Goal: Find contact information: Find contact information

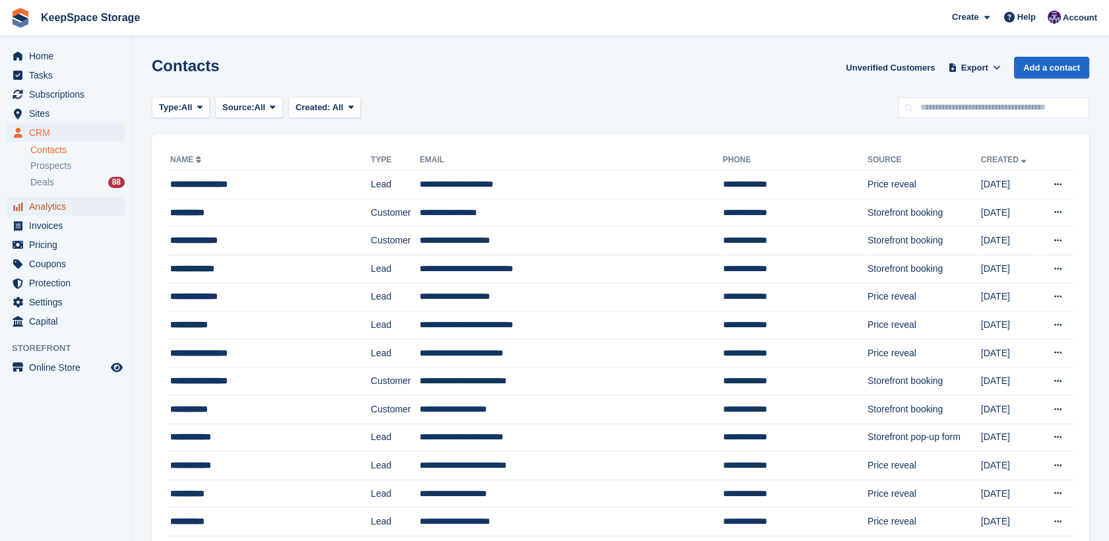
click at [59, 208] on span "Analytics" at bounding box center [68, 206] width 79 height 18
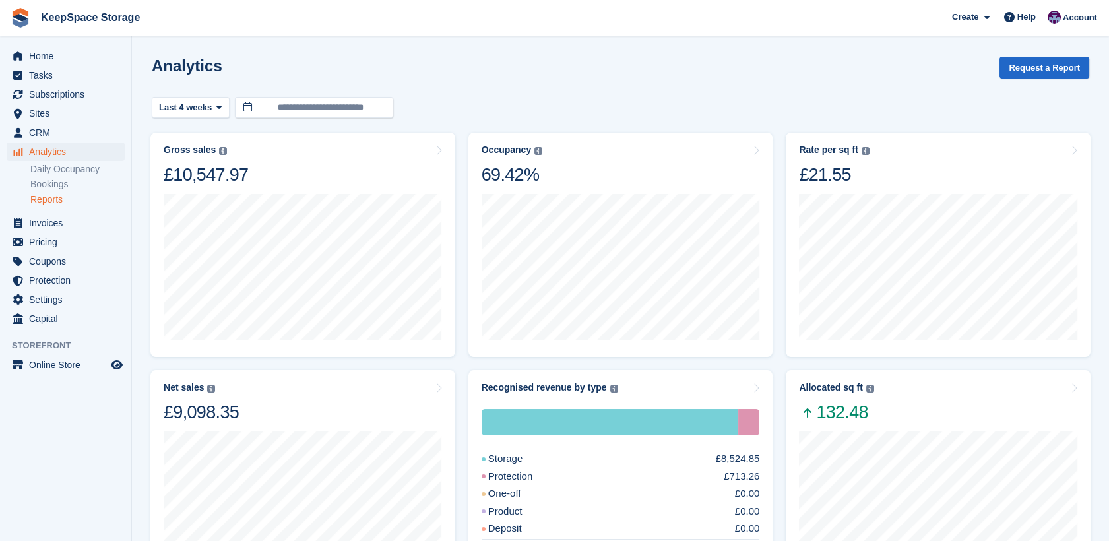
click at [63, 196] on link "Reports" at bounding box center [77, 199] width 94 height 13
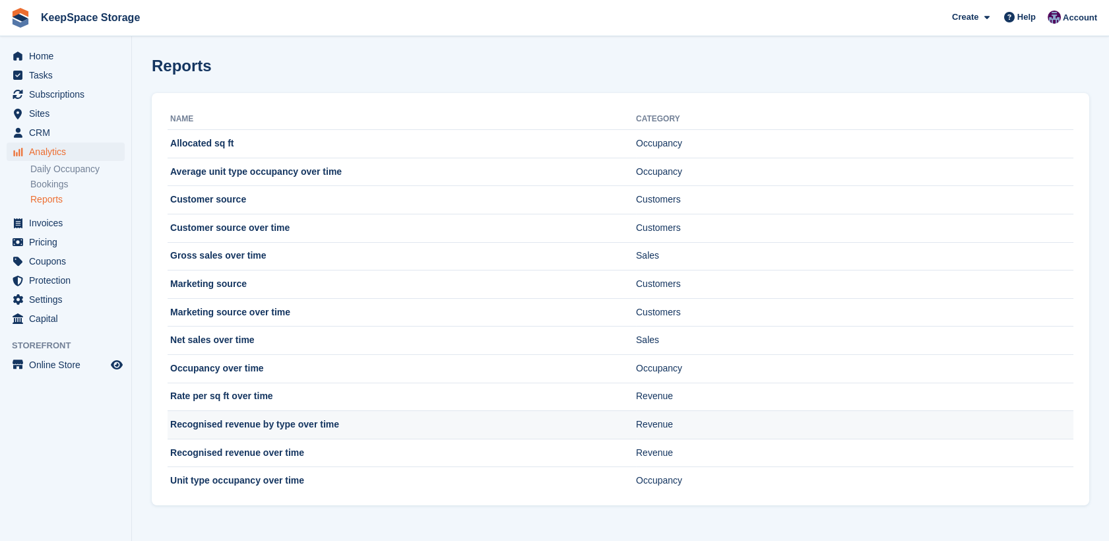
click at [299, 425] on td "Recognised revenue by type over time" at bounding box center [402, 425] width 468 height 28
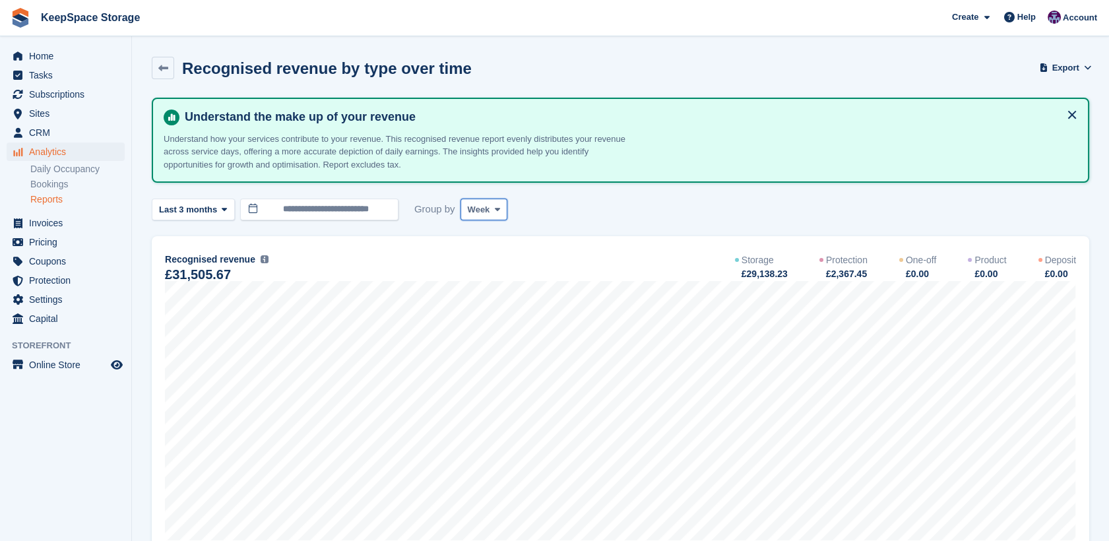
click at [473, 209] on span "Week" at bounding box center [479, 209] width 22 height 13
click at [481, 289] on link "Month" at bounding box center [523, 288] width 115 height 24
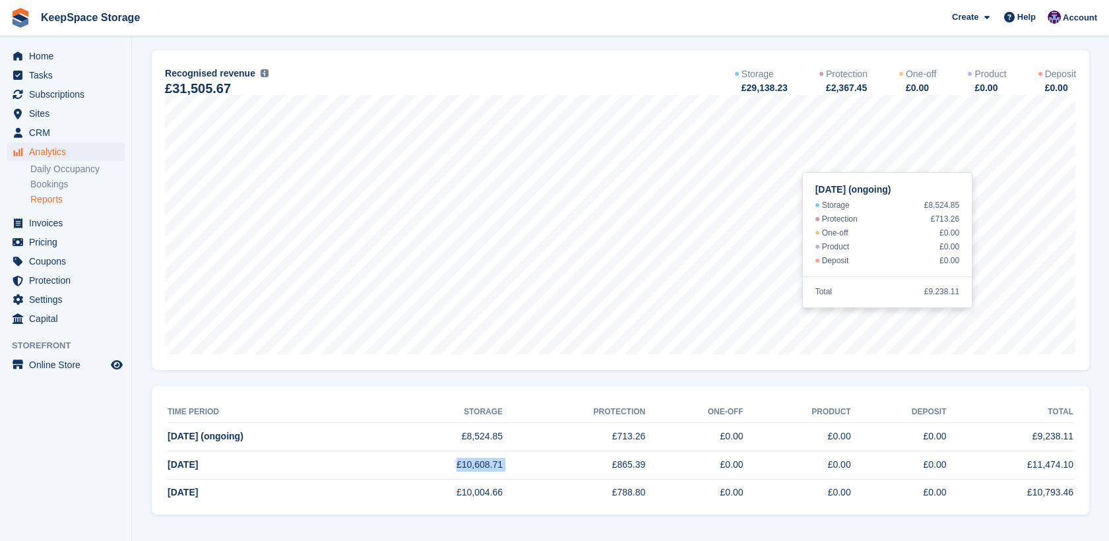
drag, startPoint x: 536, startPoint y: 467, endPoint x: 477, endPoint y: 468, distance: 58.7
click at [477, 468] on tr "Aug 2025 £10,608.71 £865.39 £0.00 £0.00 £0.00 £11,474.10" at bounding box center [620, 464] width 905 height 28
drag, startPoint x: 477, startPoint y: 468, endPoint x: 556, endPoint y: 470, distance: 79.2
click at [556, 470] on td "£865.39" at bounding box center [574, 464] width 142 height 28
copy tr "£10,608.71"
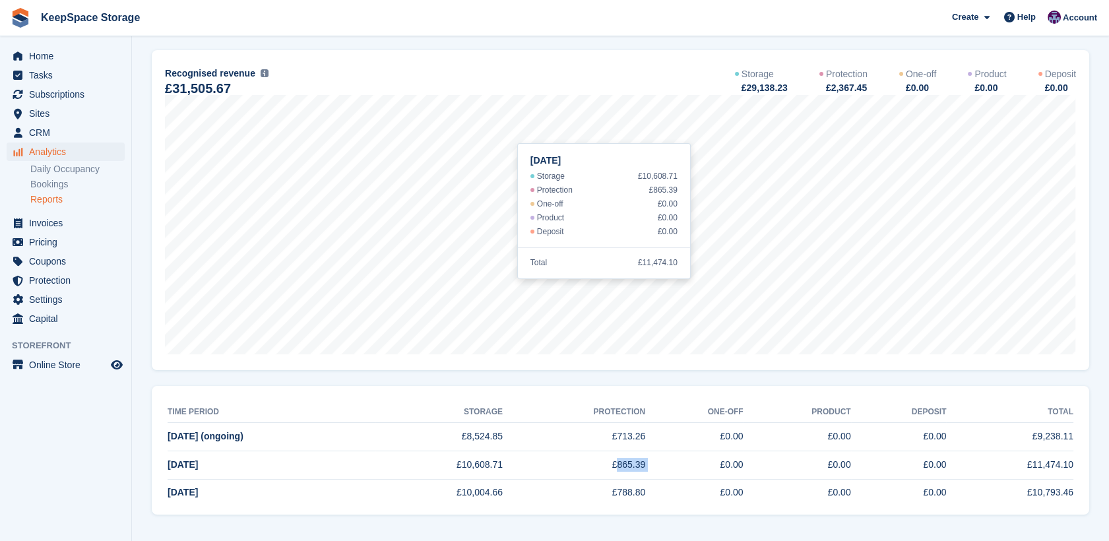
drag, startPoint x: 634, startPoint y: 468, endPoint x: 670, endPoint y: 470, distance: 36.4
click at [670, 470] on tr "Aug 2025 £10,608.71 £865.39 £0.00 £0.00 £0.00 £11,474.10" at bounding box center [620, 464] width 905 height 28
copy tr "865.39"
click at [600, 479] on td "£788.80" at bounding box center [574, 493] width 142 height 28
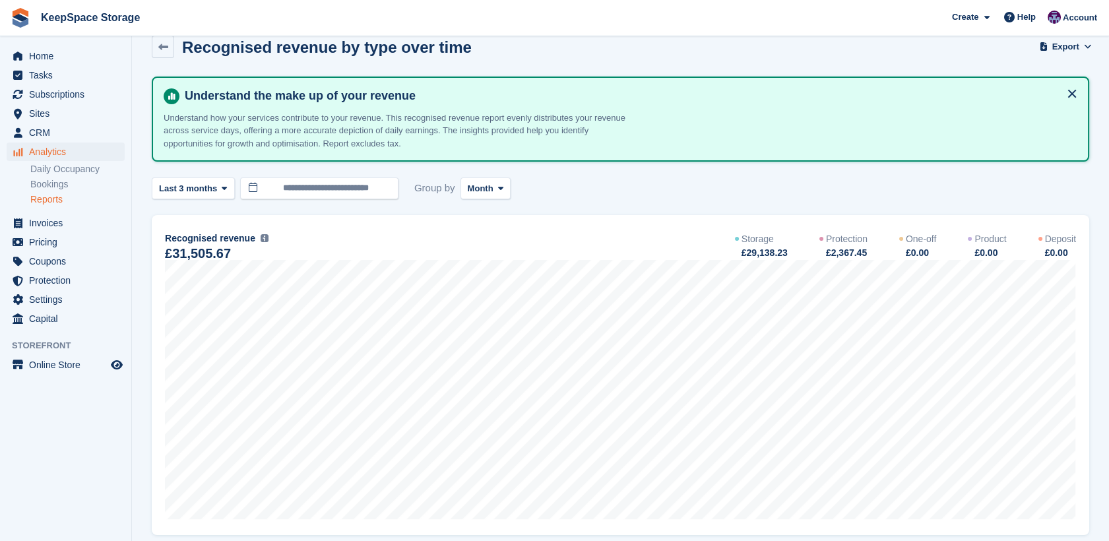
scroll to position [0, 0]
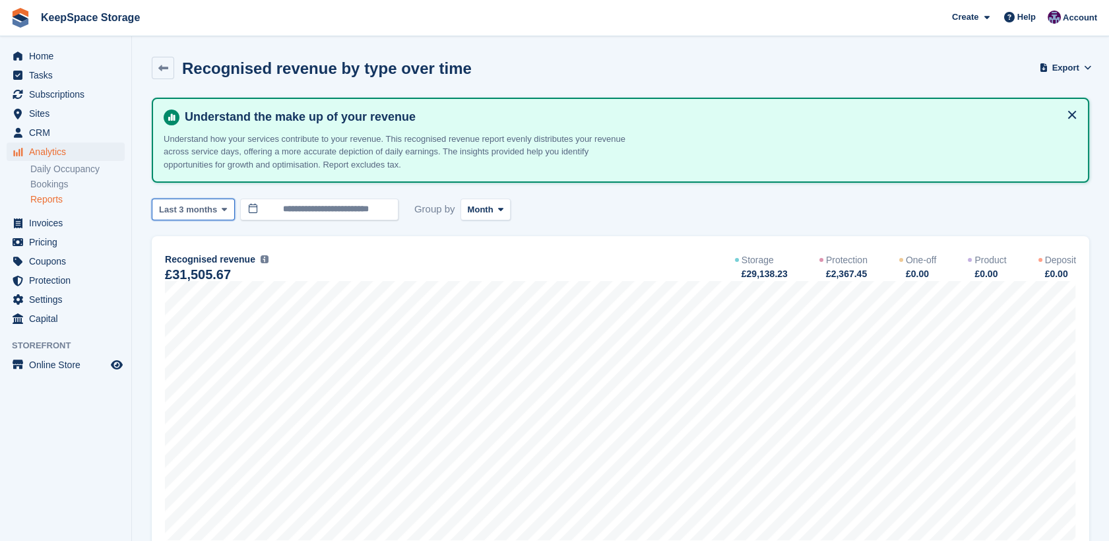
click at [212, 206] on span "Last 3 months" at bounding box center [188, 209] width 58 height 13
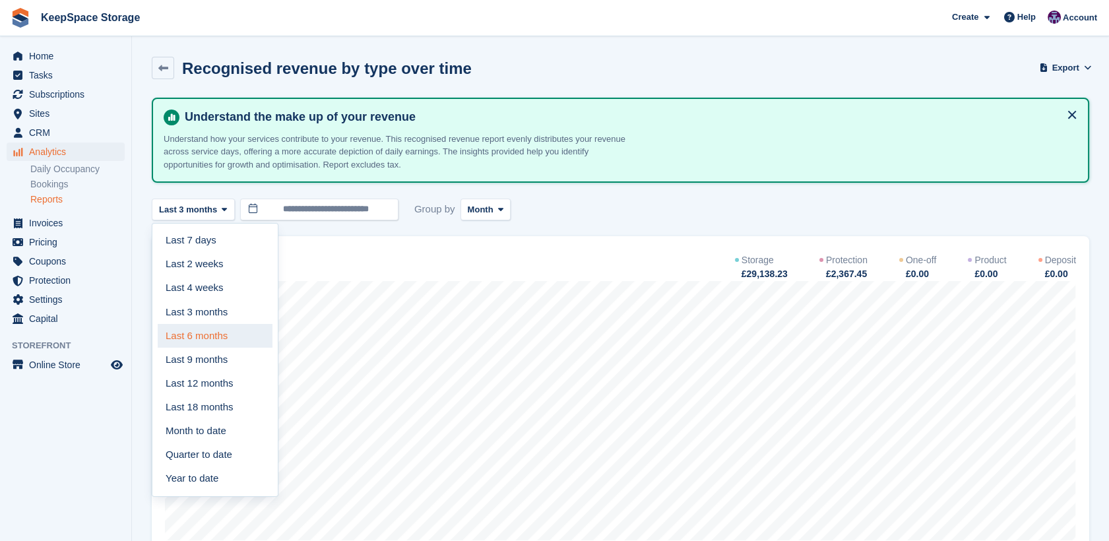
click at [210, 338] on link "Last 6 months" at bounding box center [215, 336] width 115 height 24
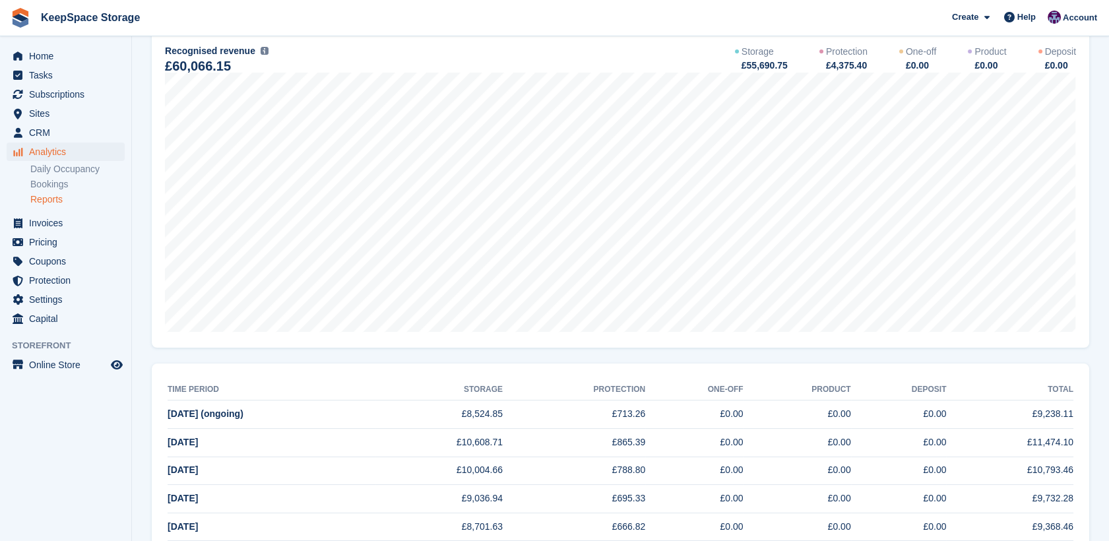
scroll to position [270, 0]
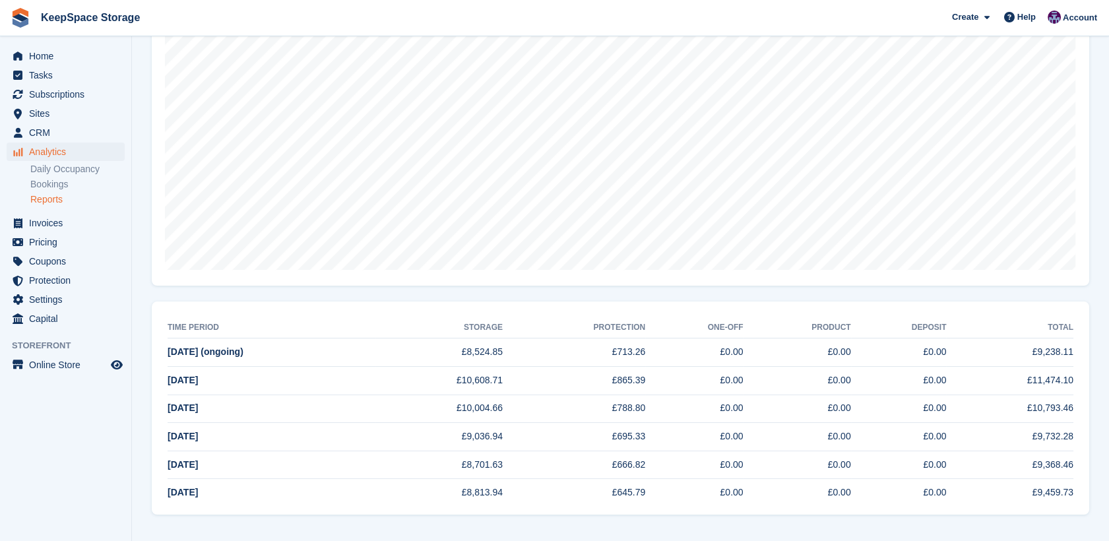
click at [257, 15] on span "KeepSpace Storage Create Subscription Invoice Contact Deal Discount Page Help C…" at bounding box center [554, 18] width 1109 height 36
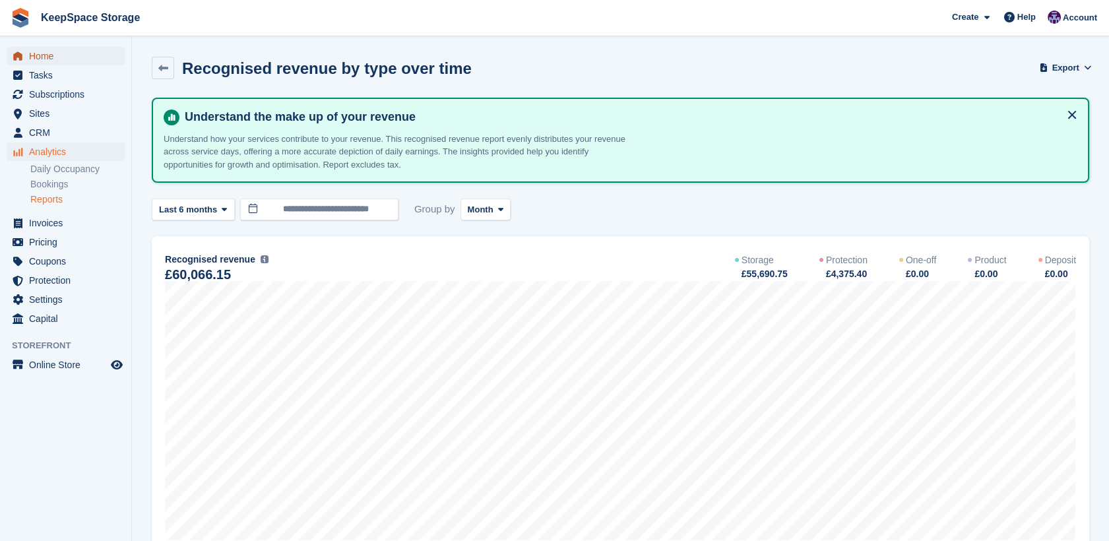
click at [53, 61] on span "Home" at bounding box center [68, 56] width 79 height 18
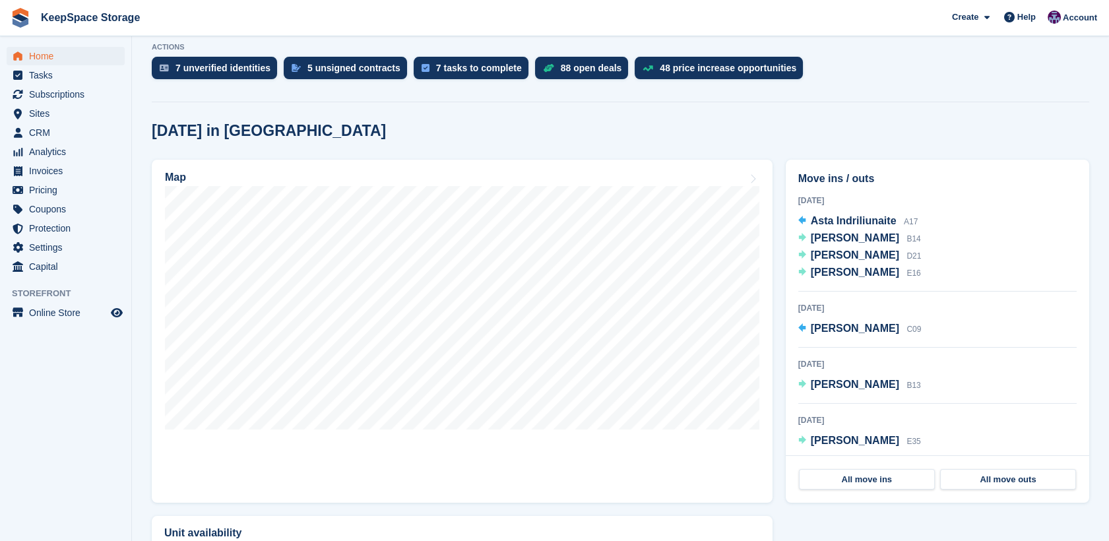
scroll to position [273, 0]
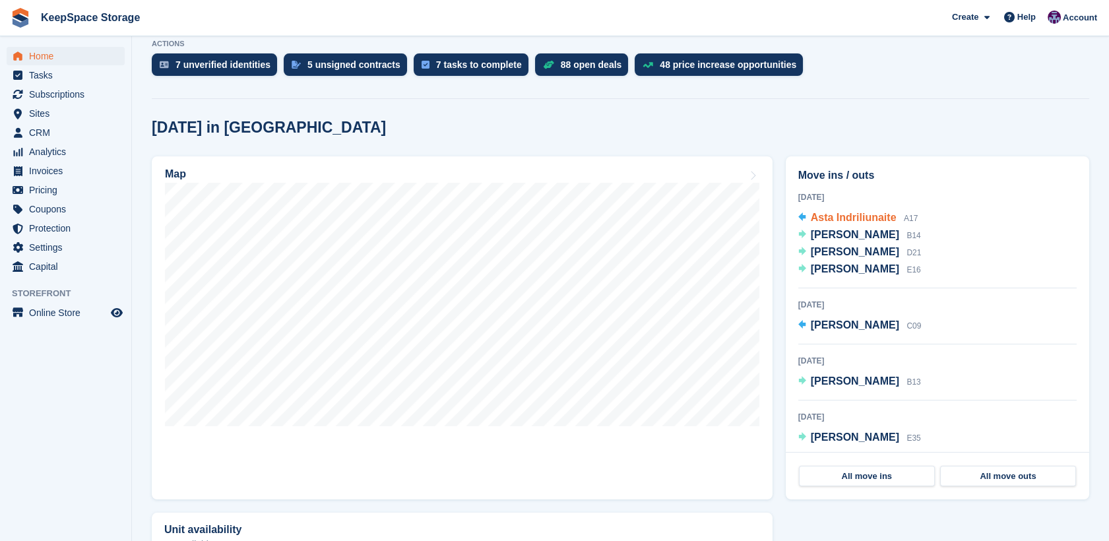
click at [863, 214] on span "Asta Indriliunaite" at bounding box center [854, 217] width 86 height 11
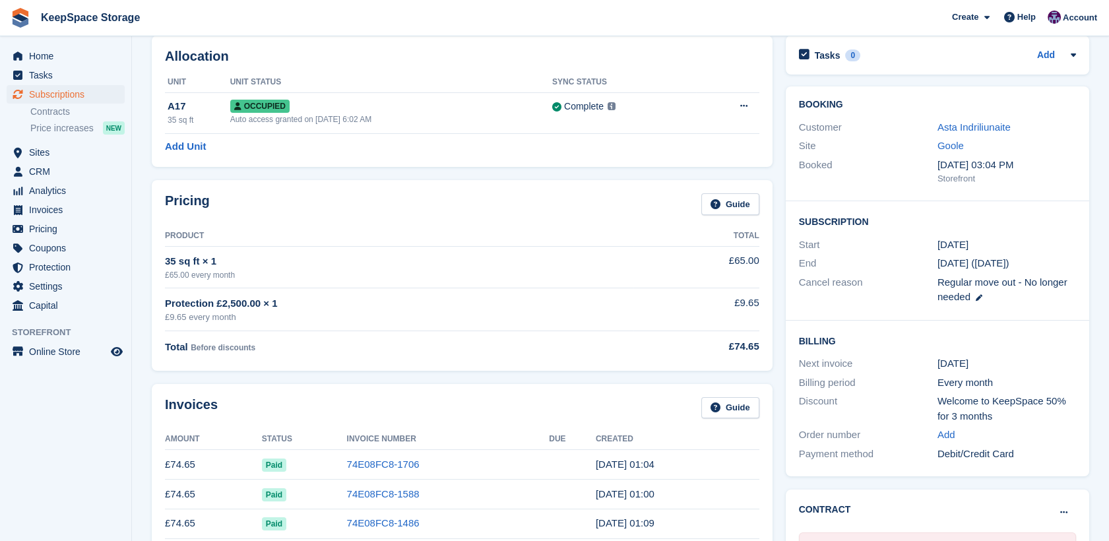
scroll to position [45, 0]
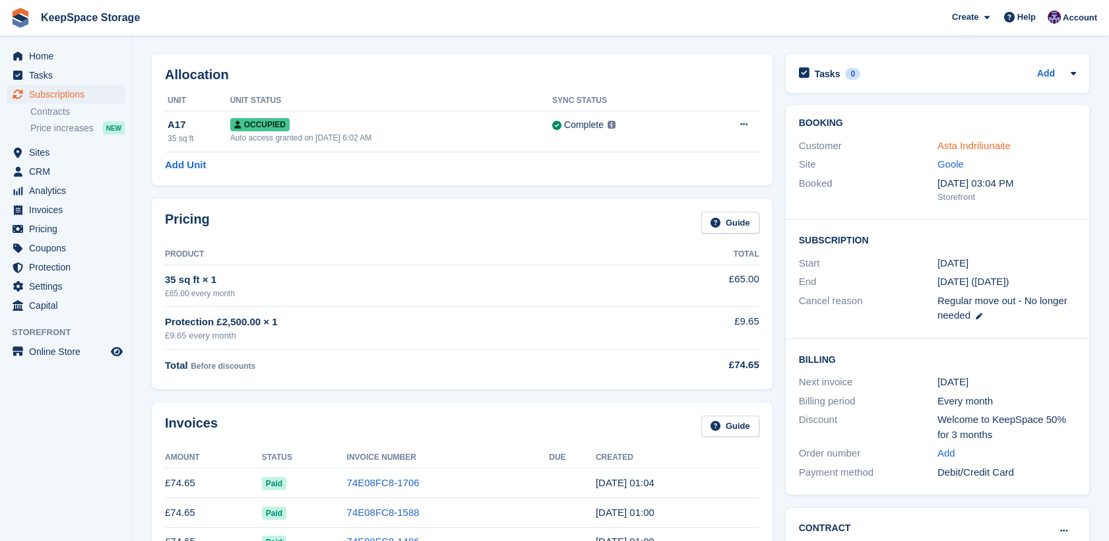
click at [975, 140] on link "Asta Indriliunaite" at bounding box center [973, 145] width 73 height 11
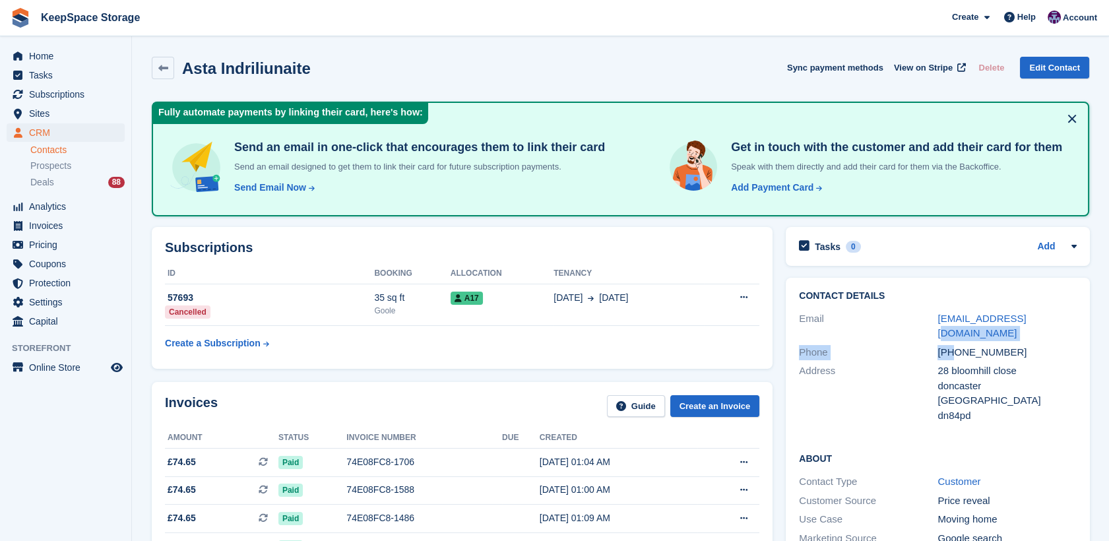
drag, startPoint x: 1047, startPoint y: 319, endPoint x: 955, endPoint y: 324, distance: 92.5
click at [955, 324] on div "Email astyky@gmail.com" at bounding box center [937, 326] width 277 height 34
drag, startPoint x: 955, startPoint y: 324, endPoint x: 1074, endPoint y: 351, distance: 121.6
click at [1074, 363] on div "28 bloomhill close" at bounding box center [1006, 370] width 138 height 15
drag, startPoint x: 1023, startPoint y: 314, endPoint x: 925, endPoint y: 316, distance: 97.6
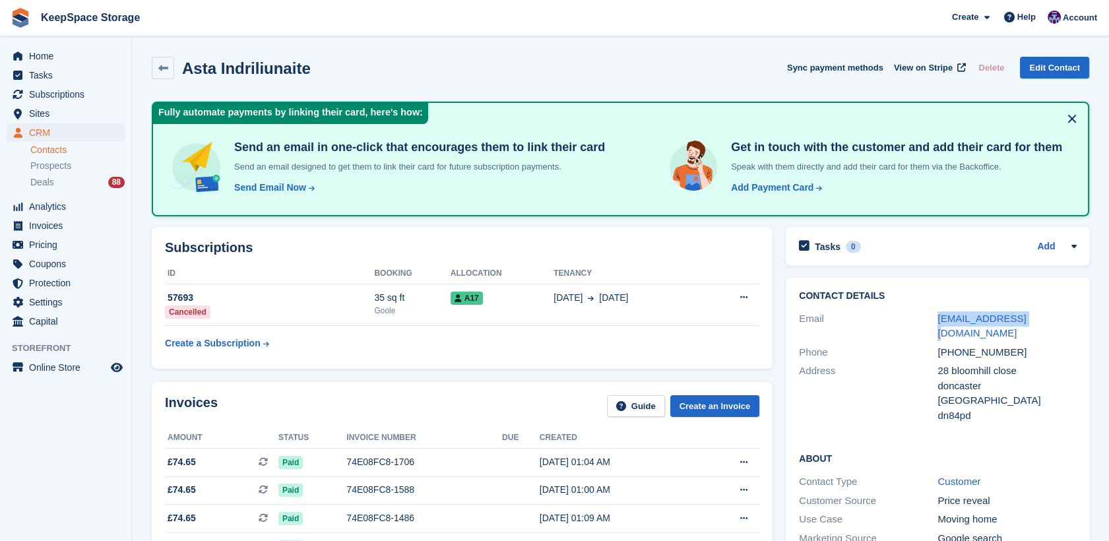
click at [925, 316] on div "Email astyky@gmail.com" at bounding box center [937, 326] width 277 height 34
copy div "astyky@gmail.com"
click at [67, 50] on span "Home" at bounding box center [68, 56] width 79 height 18
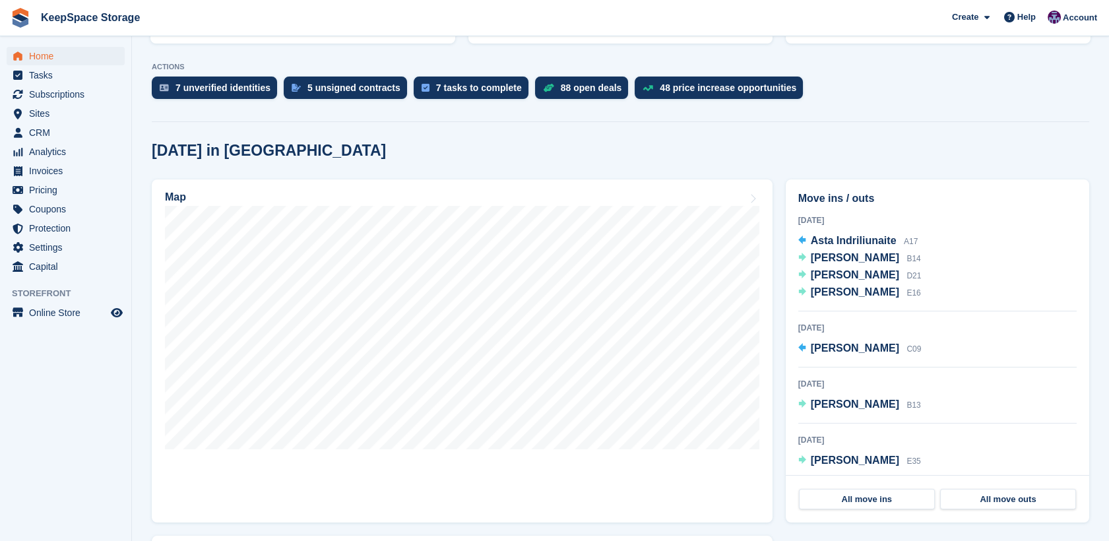
scroll to position [253, 0]
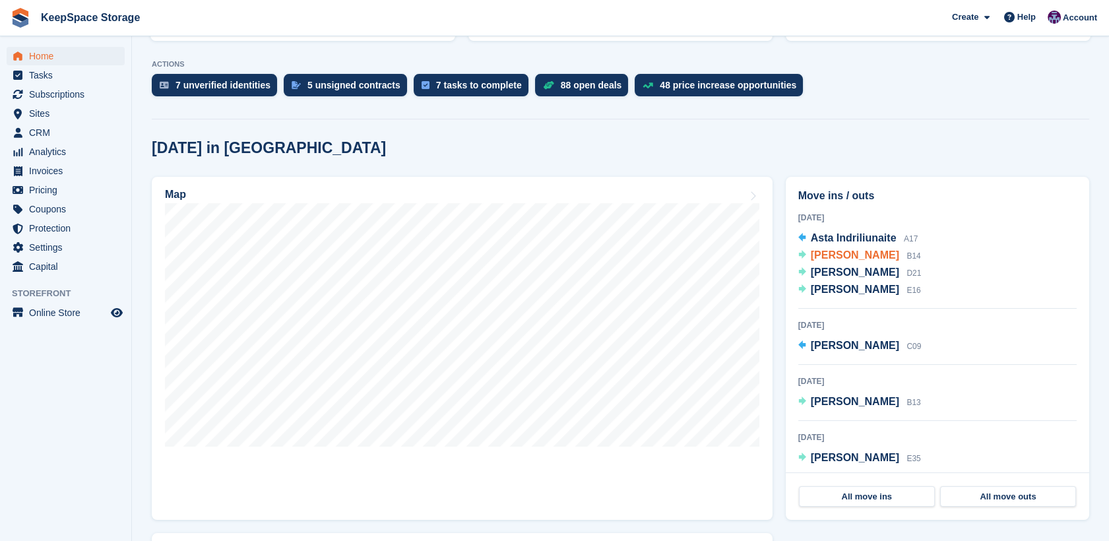
click at [843, 259] on span "[PERSON_NAME]" at bounding box center [855, 254] width 88 height 11
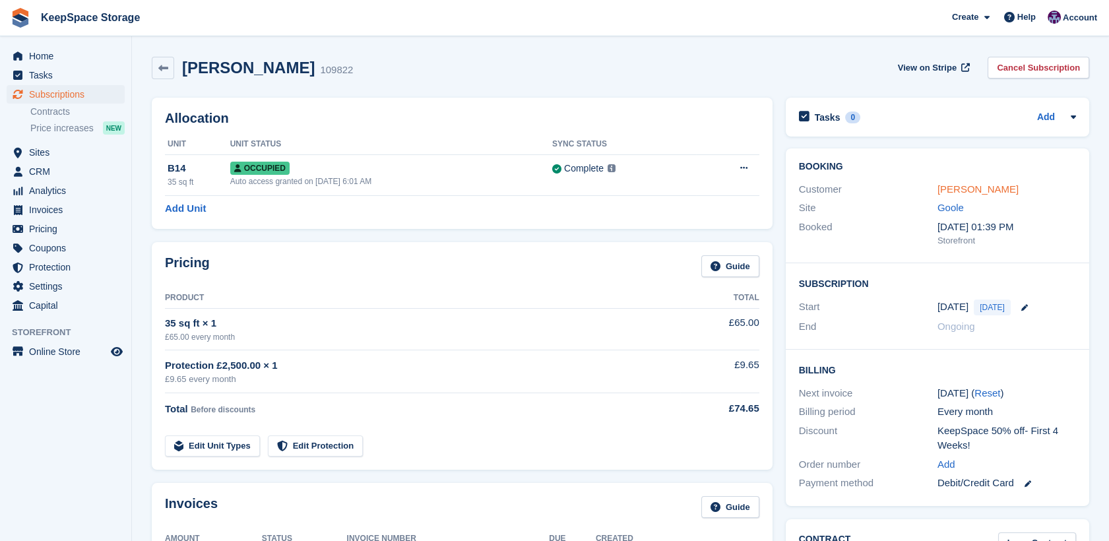
click at [961, 191] on link "[PERSON_NAME]" at bounding box center [977, 188] width 81 height 11
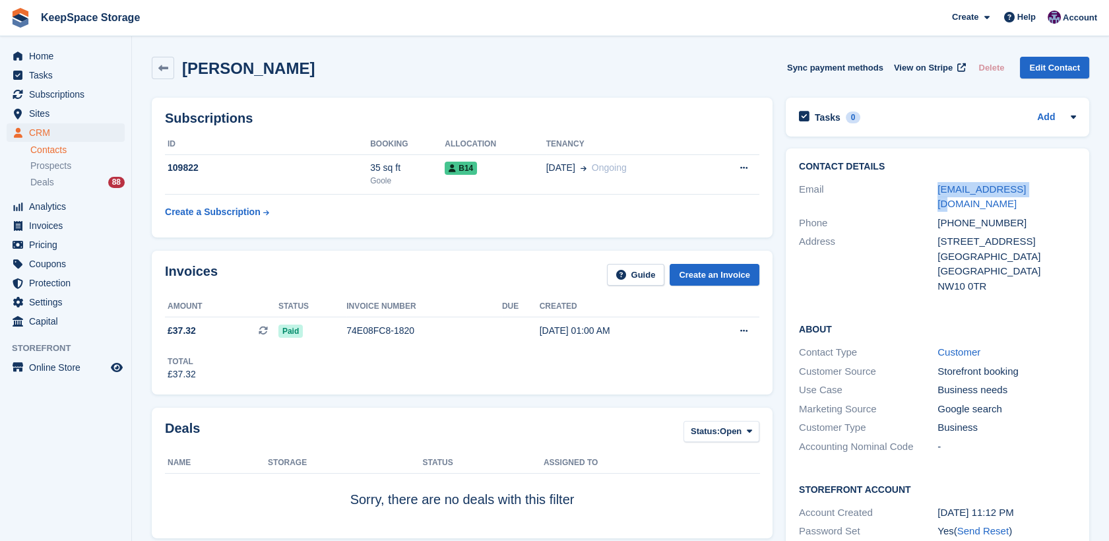
drag, startPoint x: 1041, startPoint y: 190, endPoint x: 927, endPoint y: 192, distance: 114.8
click at [927, 192] on div "Email [EMAIL_ADDRESS][DOMAIN_NAME]" at bounding box center [937, 197] width 277 height 34
copy div "[EMAIL_ADDRESS][DOMAIN_NAME]"
click at [168, 65] on link at bounding box center [163, 68] width 22 height 22
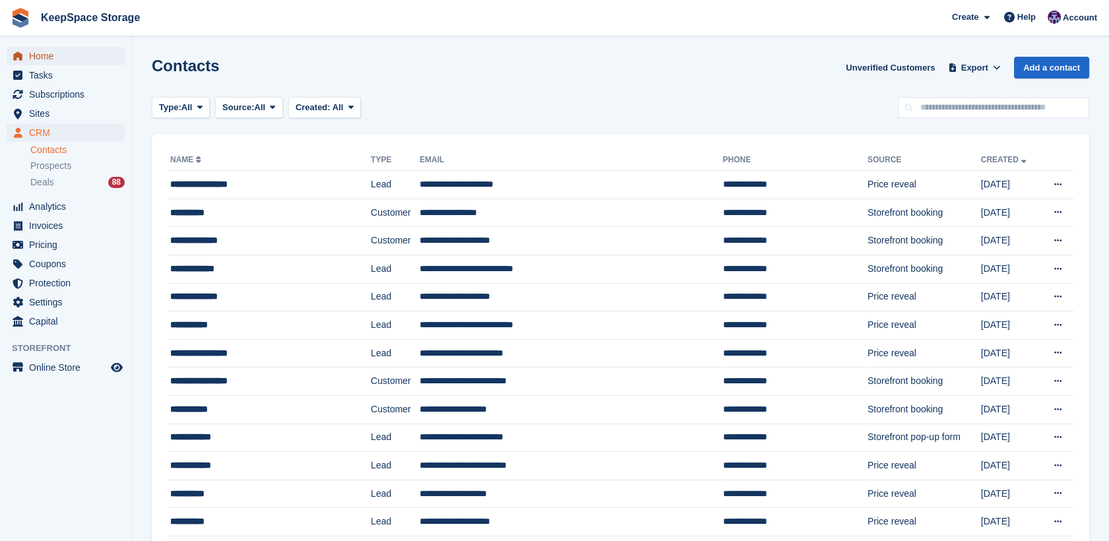
click at [62, 57] on span "Home" at bounding box center [68, 56] width 79 height 18
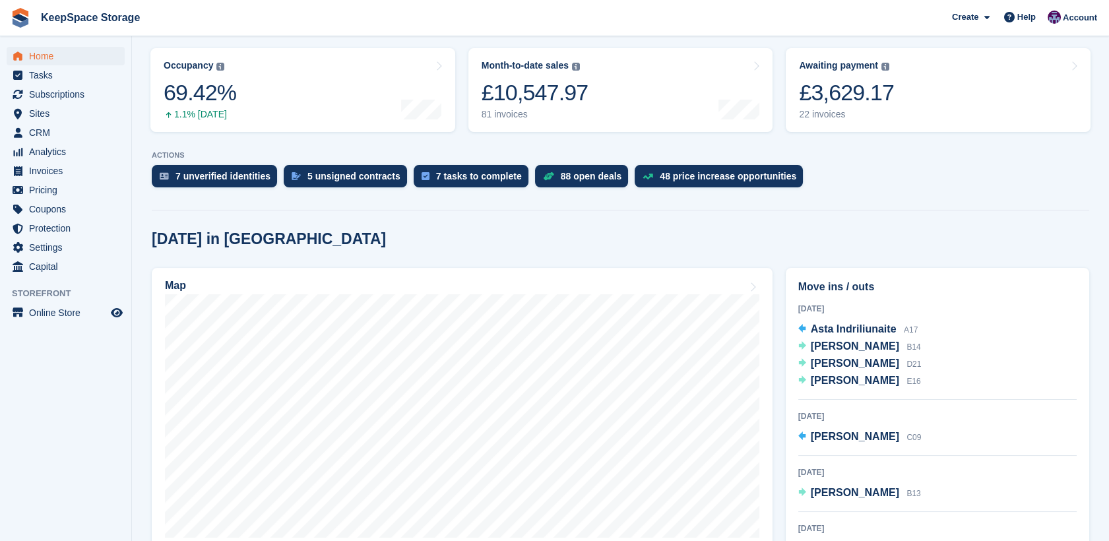
scroll to position [164, 0]
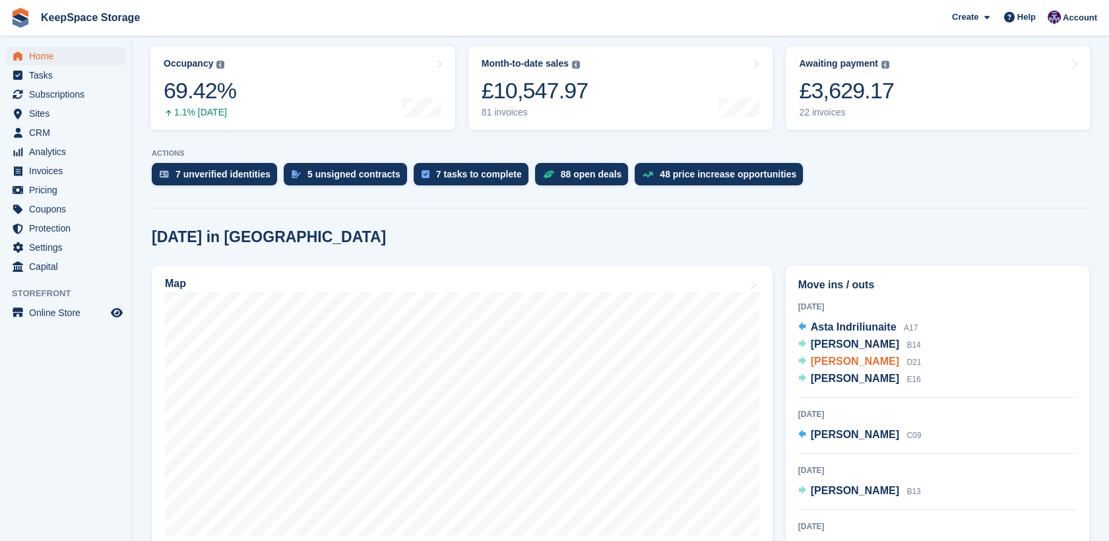
click at [837, 361] on span "Ian Crowther" at bounding box center [855, 360] width 88 height 11
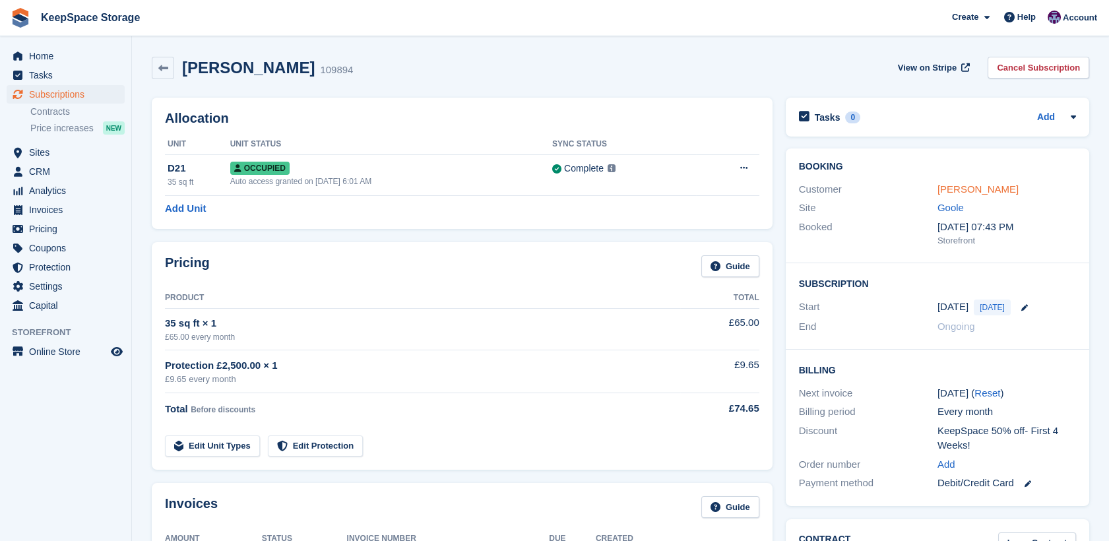
click at [982, 192] on link "Ian Crowther" at bounding box center [977, 188] width 81 height 11
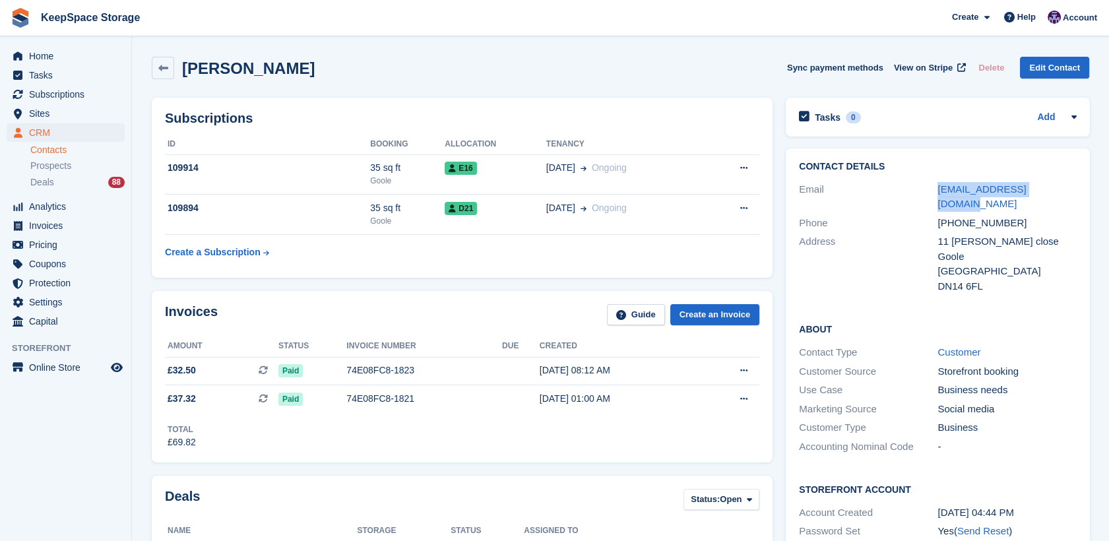
drag, startPoint x: 1062, startPoint y: 187, endPoint x: 932, endPoint y: 192, distance: 130.7
click at [932, 192] on div "Email iancrowther@icloud.com" at bounding box center [937, 197] width 277 height 34
copy div "iancrowther@icloud.com"
click at [636, 94] on div "Subscriptions ID Booking Allocation Tenancy 109914 35 sq ft Goole E16 24 Sep On…" at bounding box center [462, 187] width 634 height 193
click at [158, 74] on link at bounding box center [163, 68] width 22 height 22
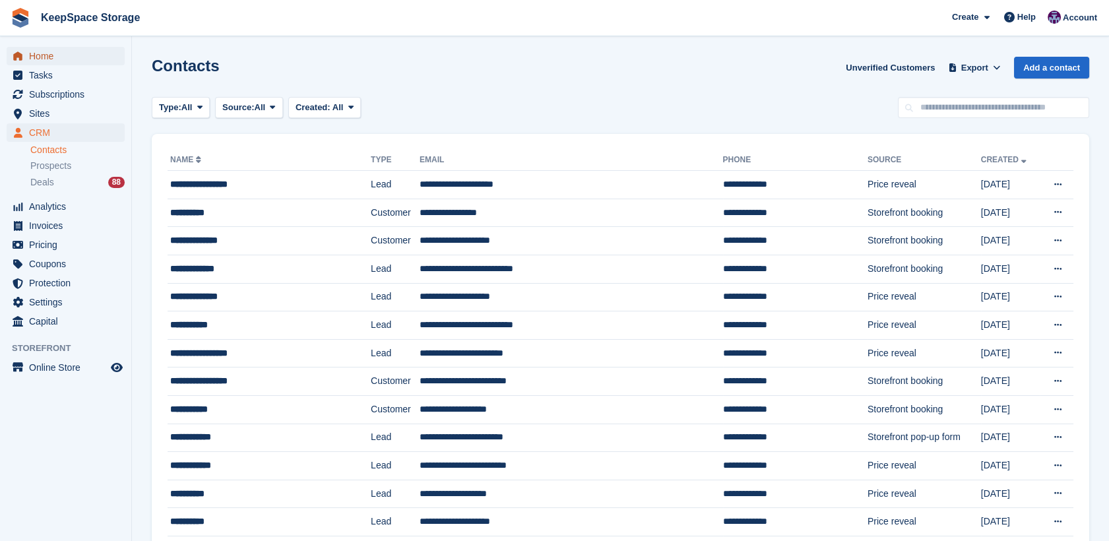
click at [59, 51] on span "Home" at bounding box center [68, 56] width 79 height 18
